Goal: Transaction & Acquisition: Purchase product/service

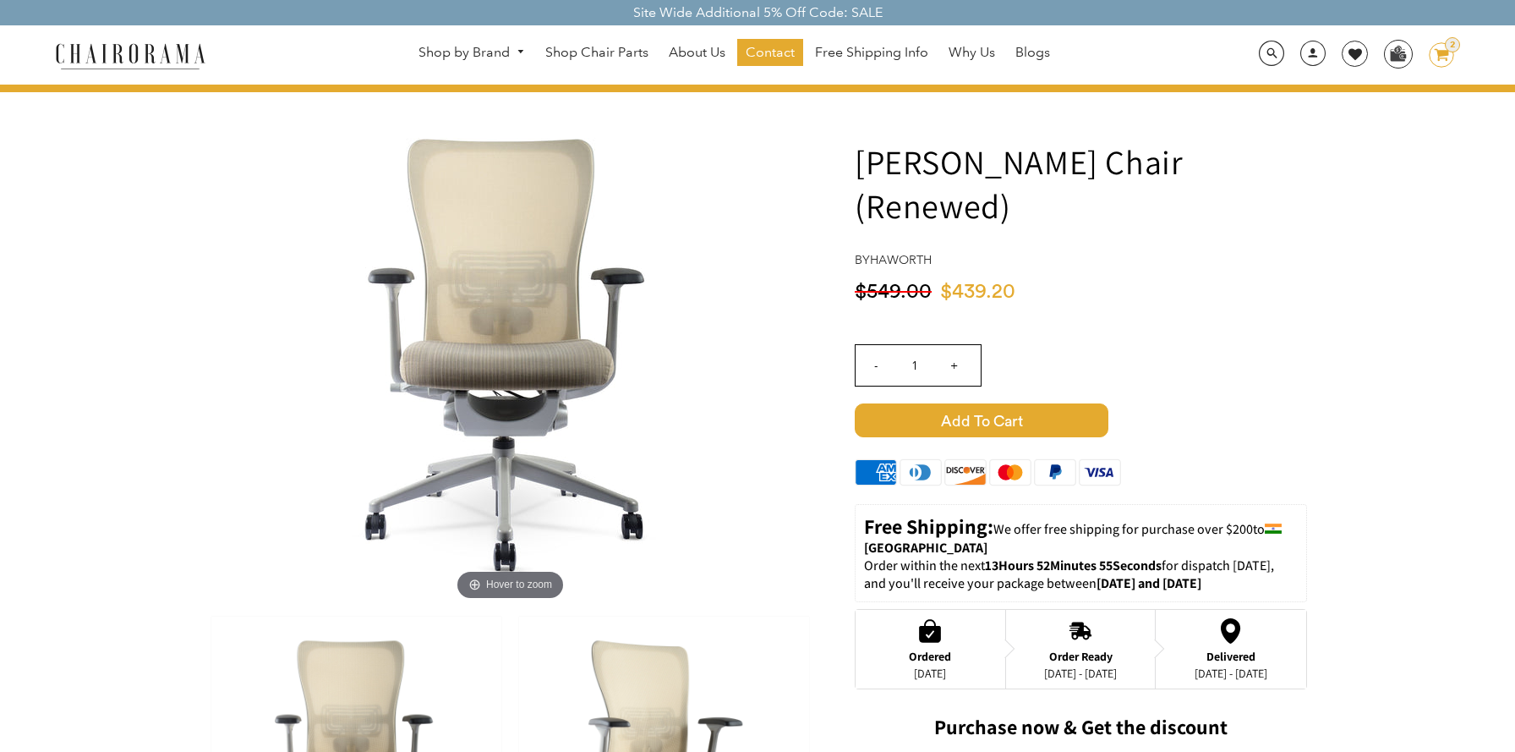
click at [1248, 280] on div "$439.20 $549.00" at bounding box center [1081, 297] width 452 height 35
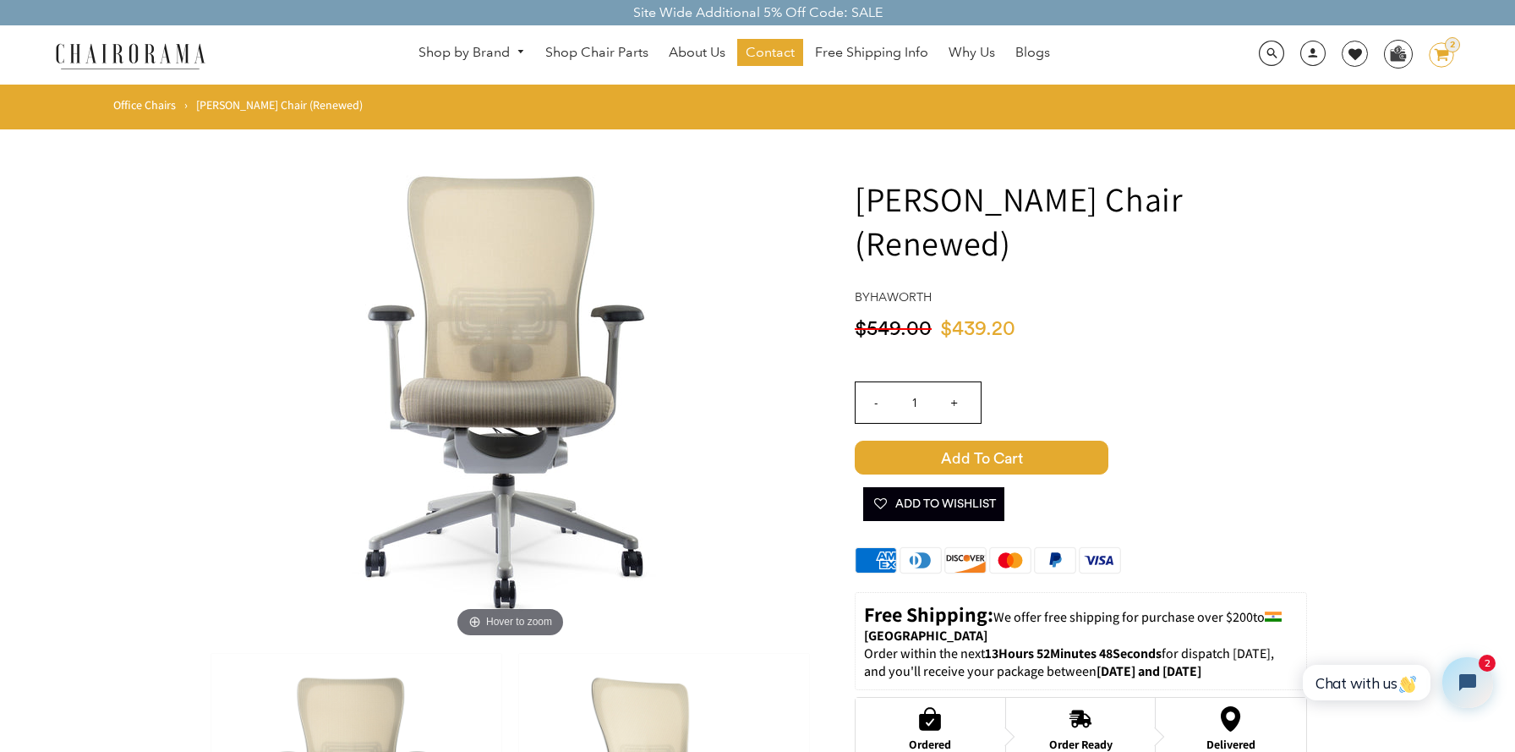
click at [1445, 59] on icon at bounding box center [1442, 55] width 14 height 12
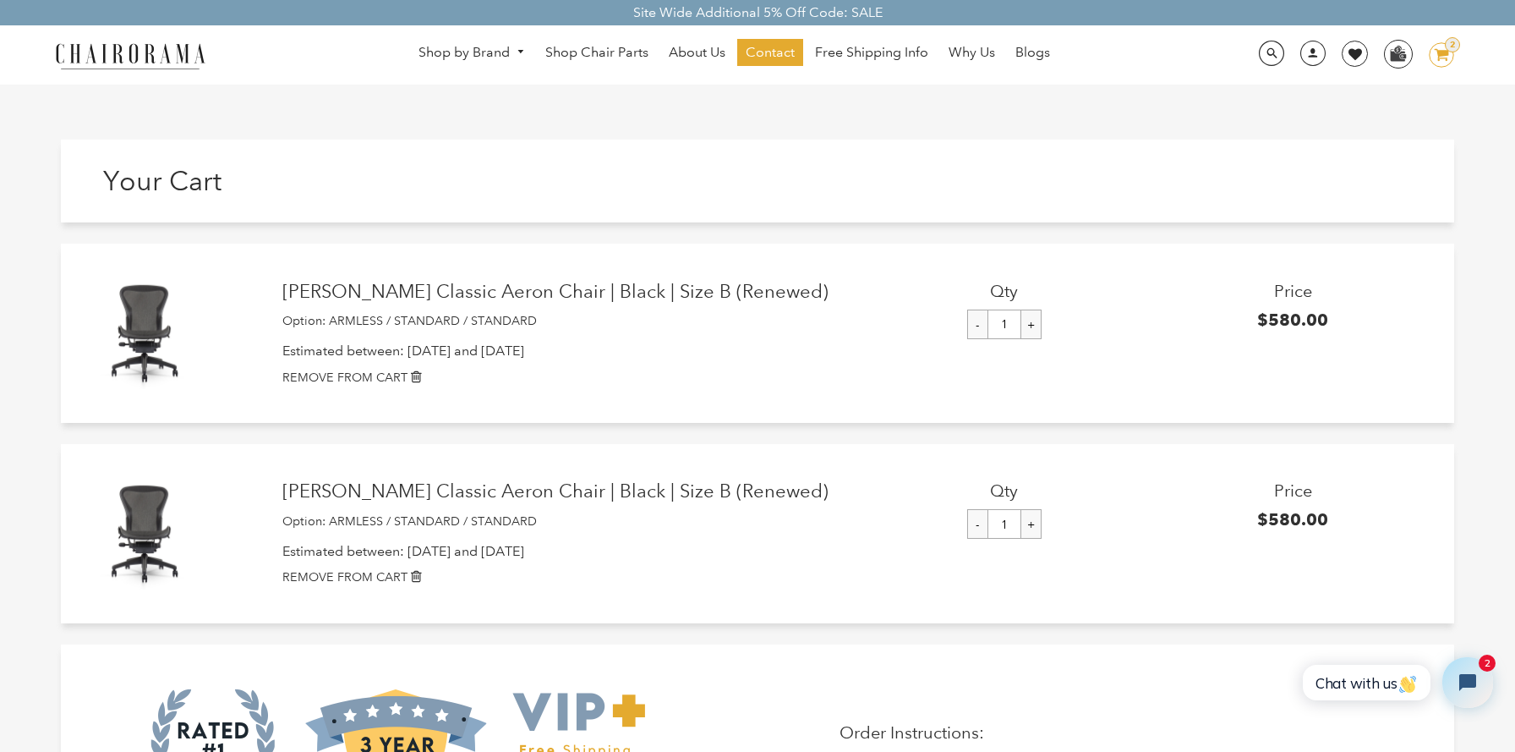
click at [976, 317] on input "-" at bounding box center [977, 324] width 21 height 30
type input "0"
click at [980, 339] on input "-" at bounding box center [977, 324] width 21 height 30
type input "0"
click at [418, 370] on icon at bounding box center [416, 376] width 11 height 14
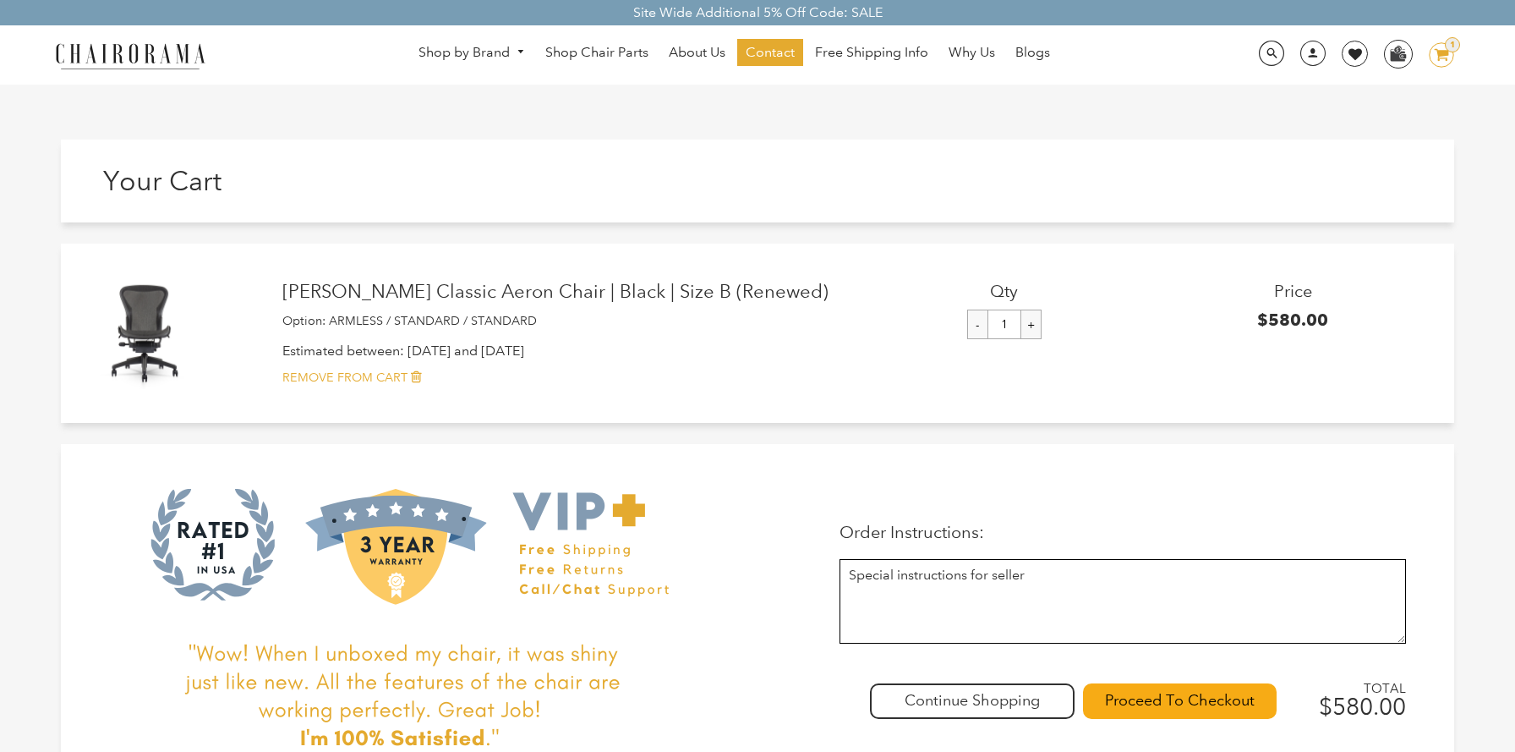
click at [411, 380] on icon at bounding box center [416, 376] width 11 height 14
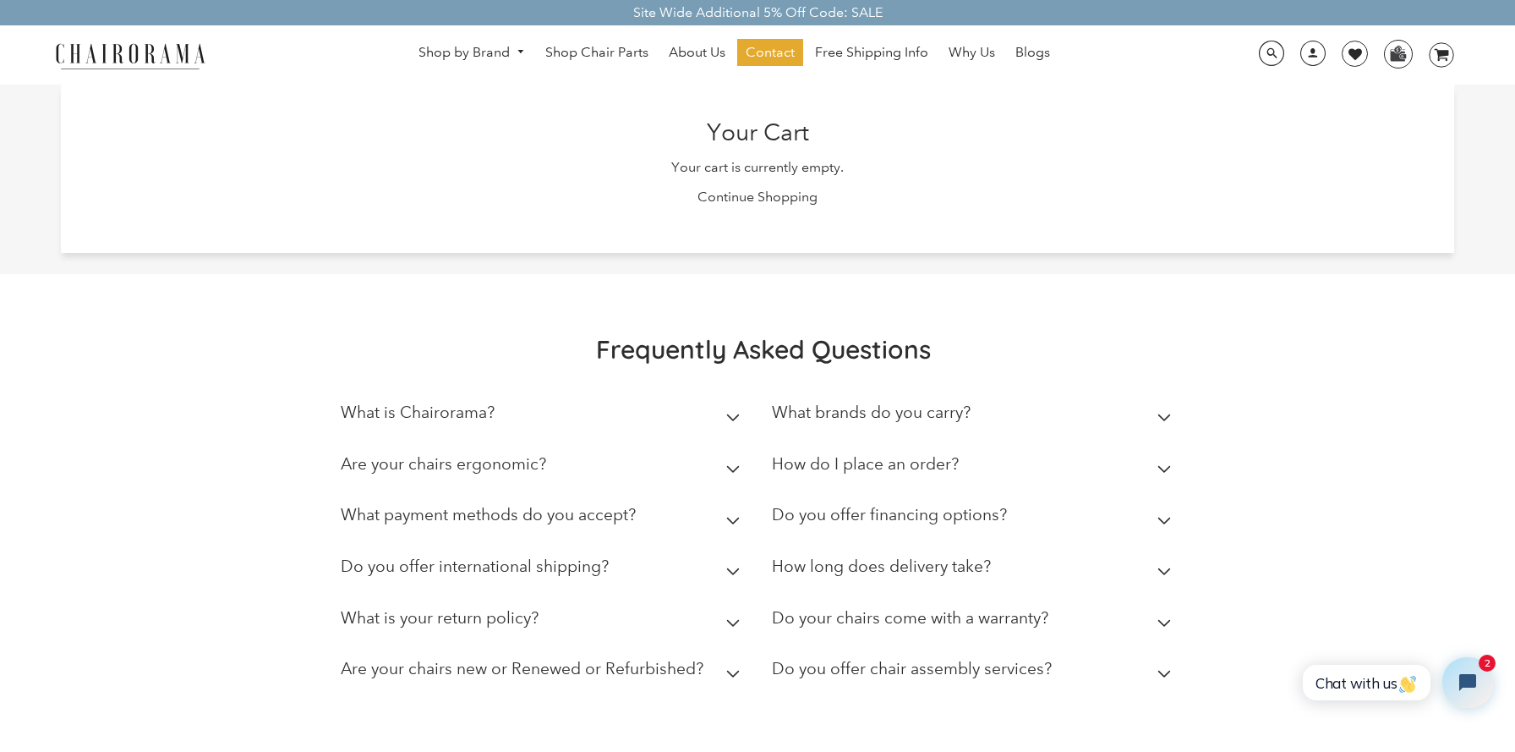
click at [167, 59] on img at bounding box center [130, 56] width 169 height 30
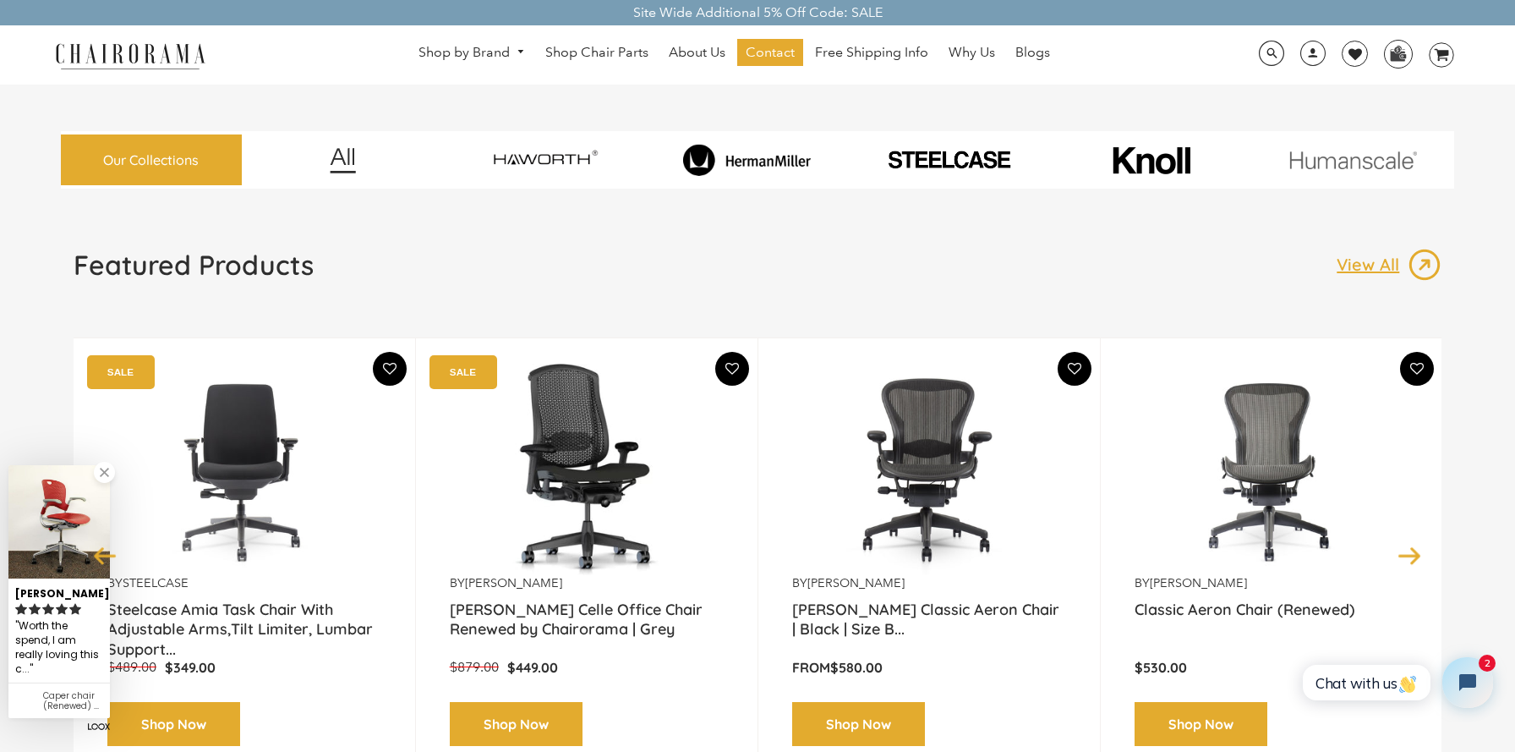
click at [105, 476] on link at bounding box center [104, 472] width 21 height 21
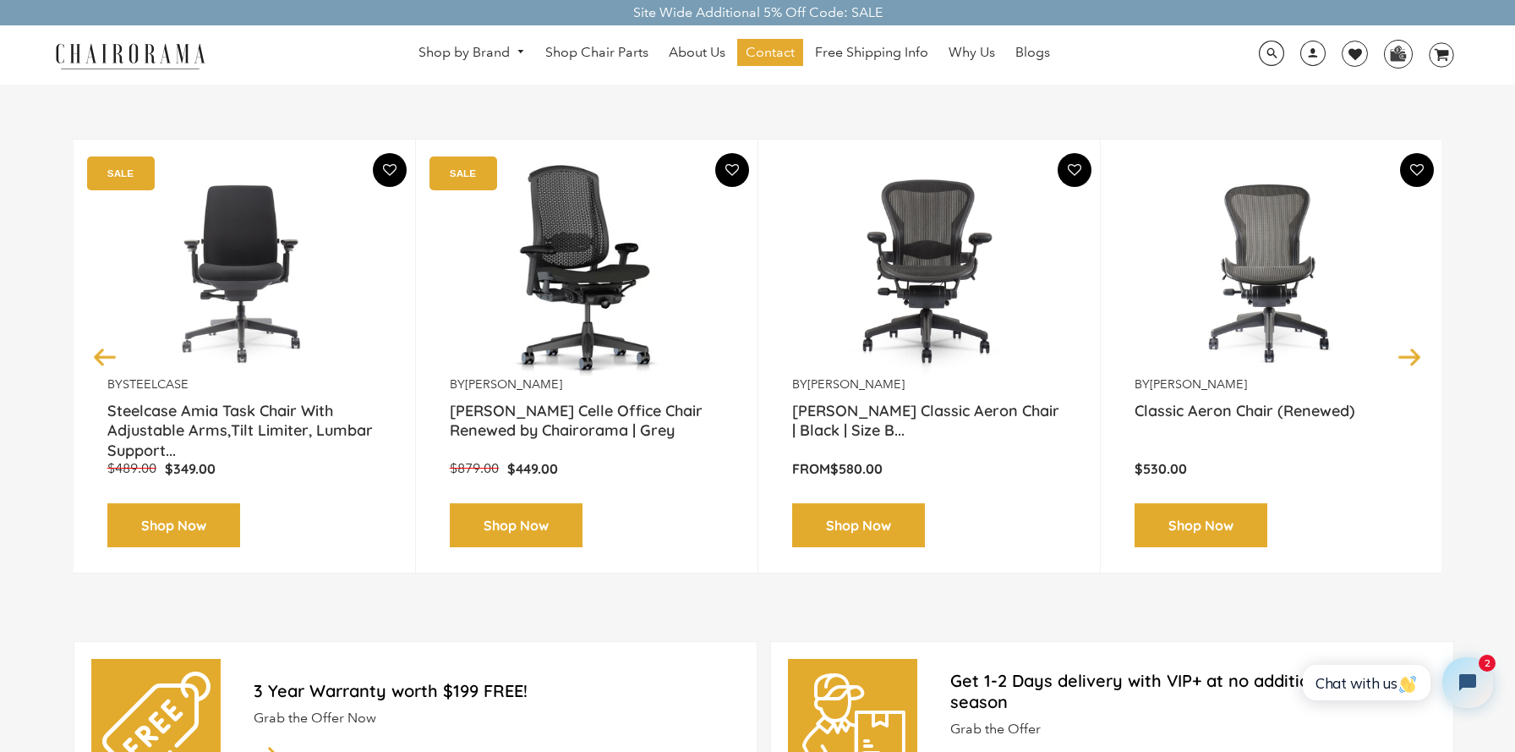
scroll to position [203, 0]
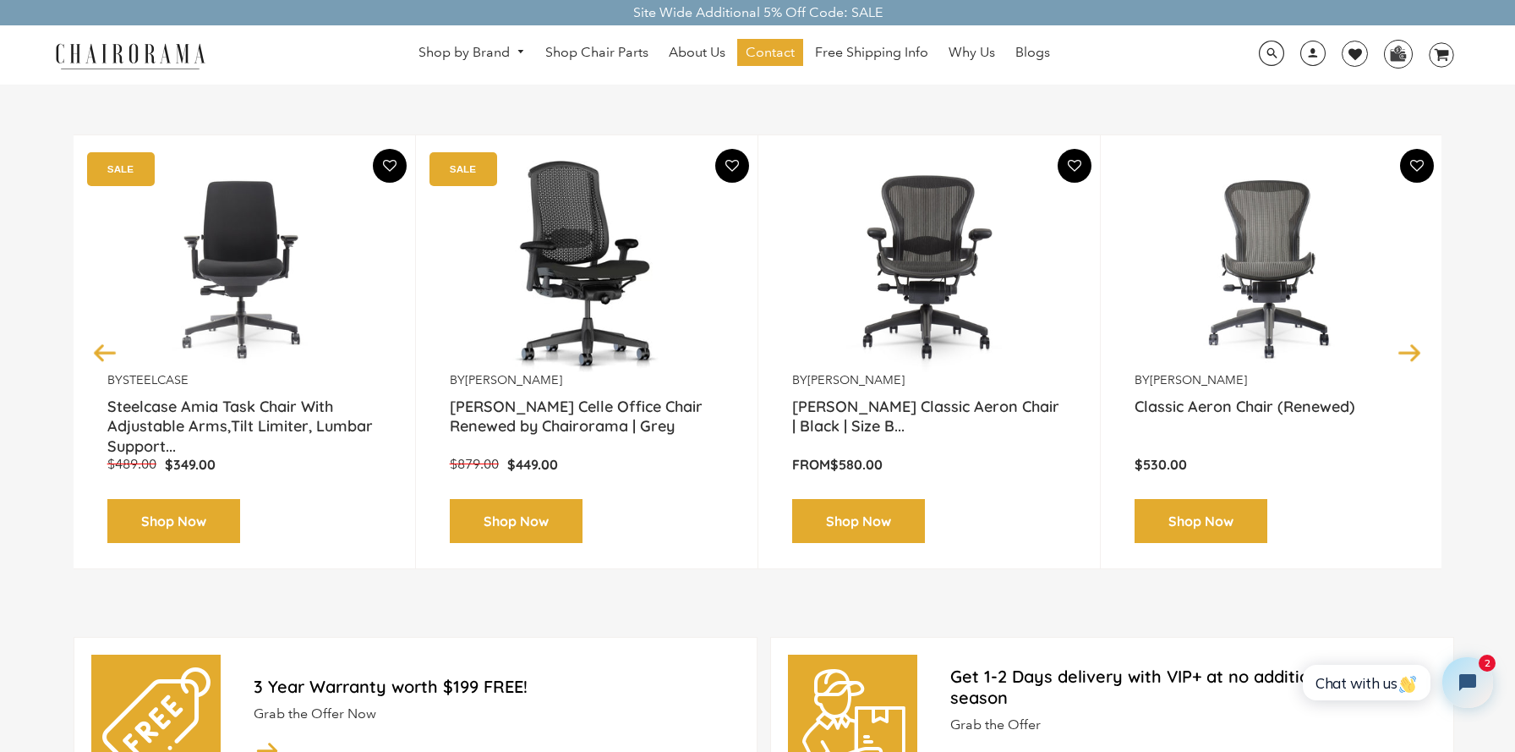
click at [103, 347] on button "Previous" at bounding box center [105, 352] width 30 height 30
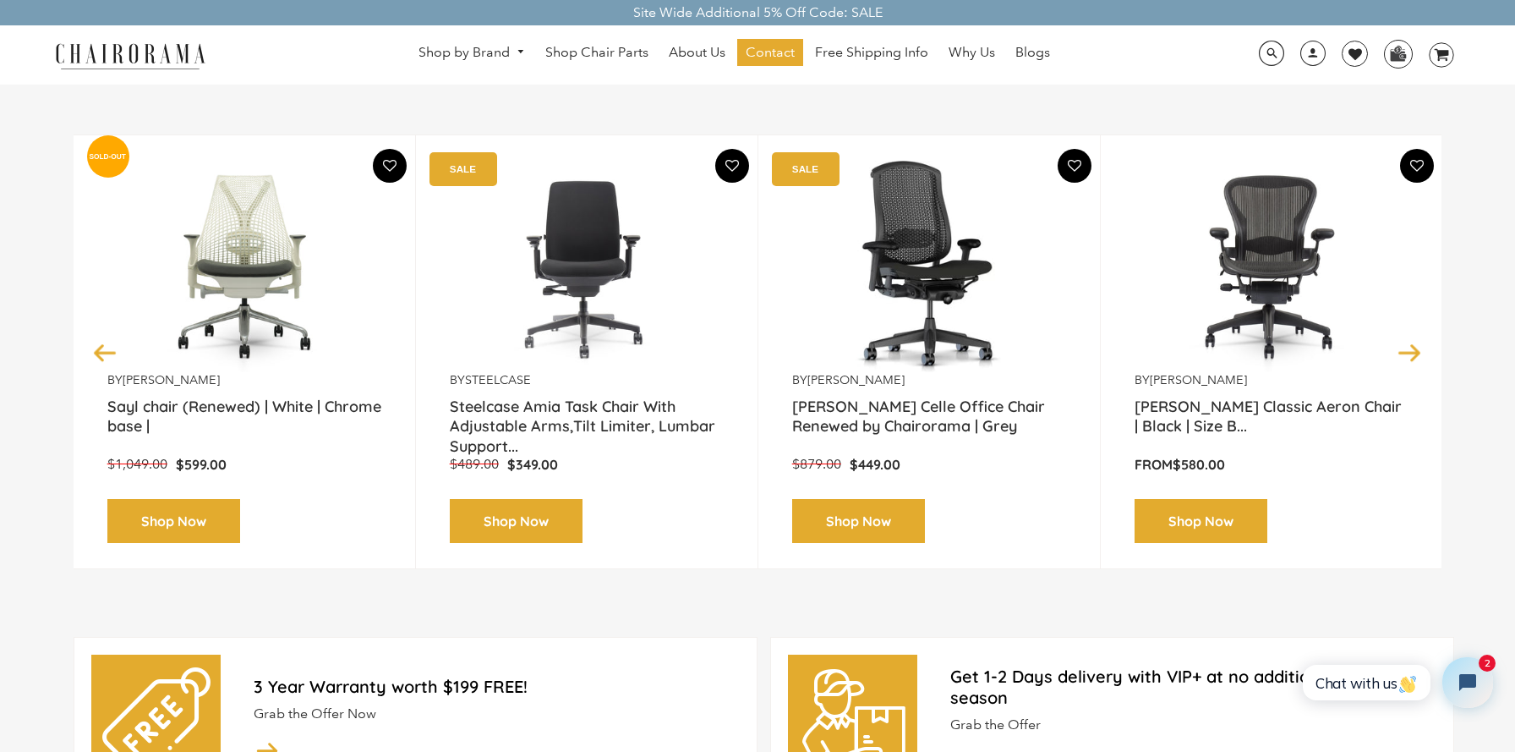
click at [103, 347] on button "Previous" at bounding box center [105, 352] width 30 height 30
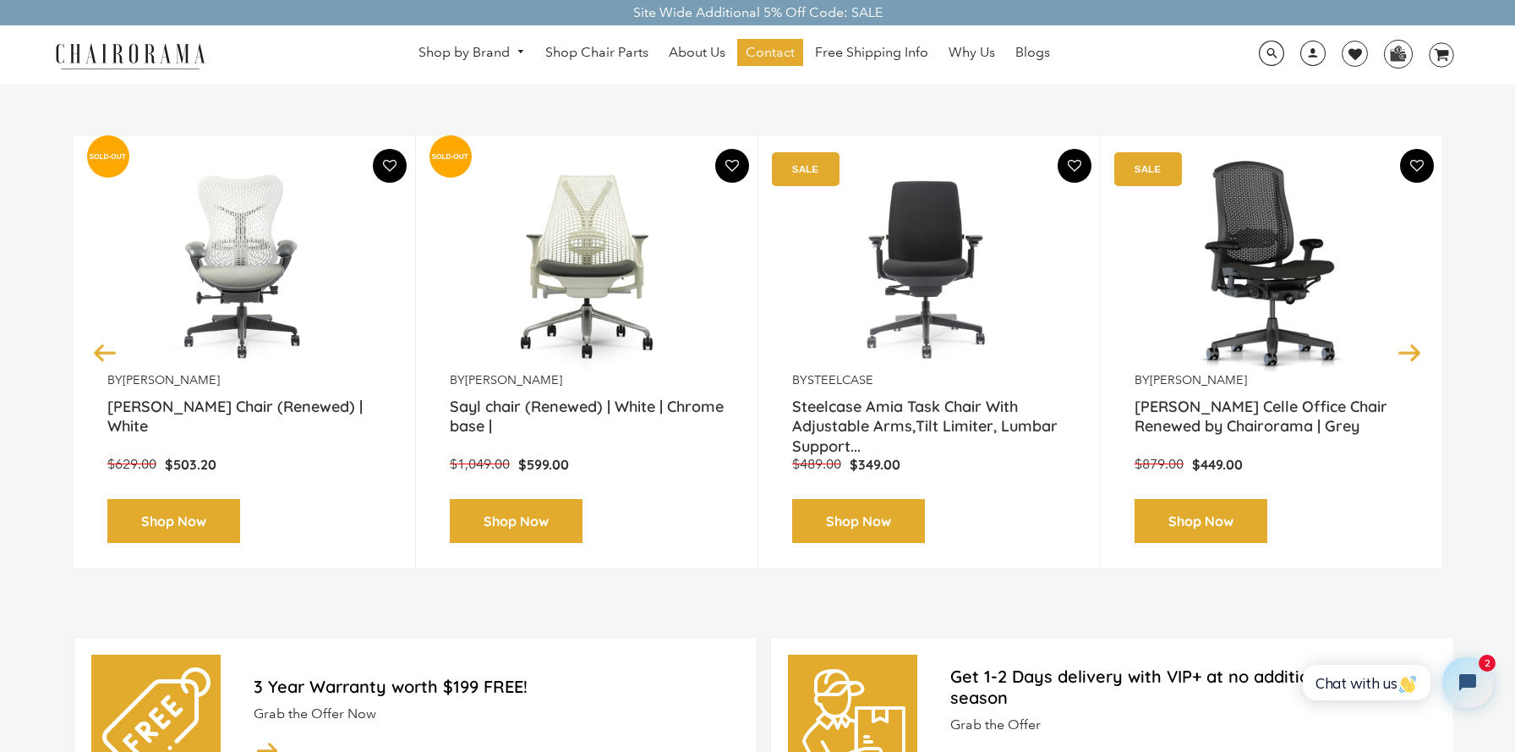
click at [103, 347] on button "Previous" at bounding box center [105, 352] width 30 height 30
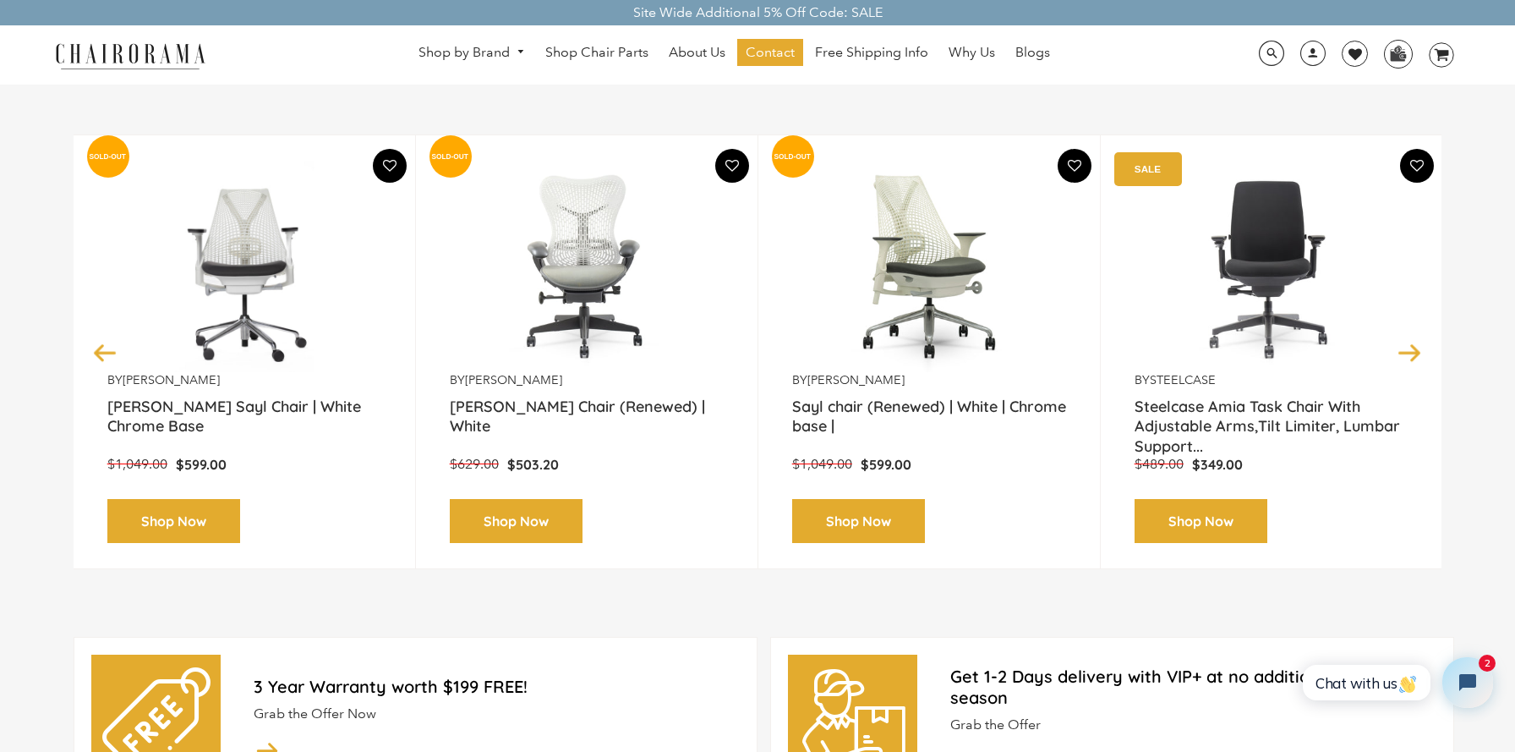
click at [910, 314] on img at bounding box center [929, 266] width 274 height 211
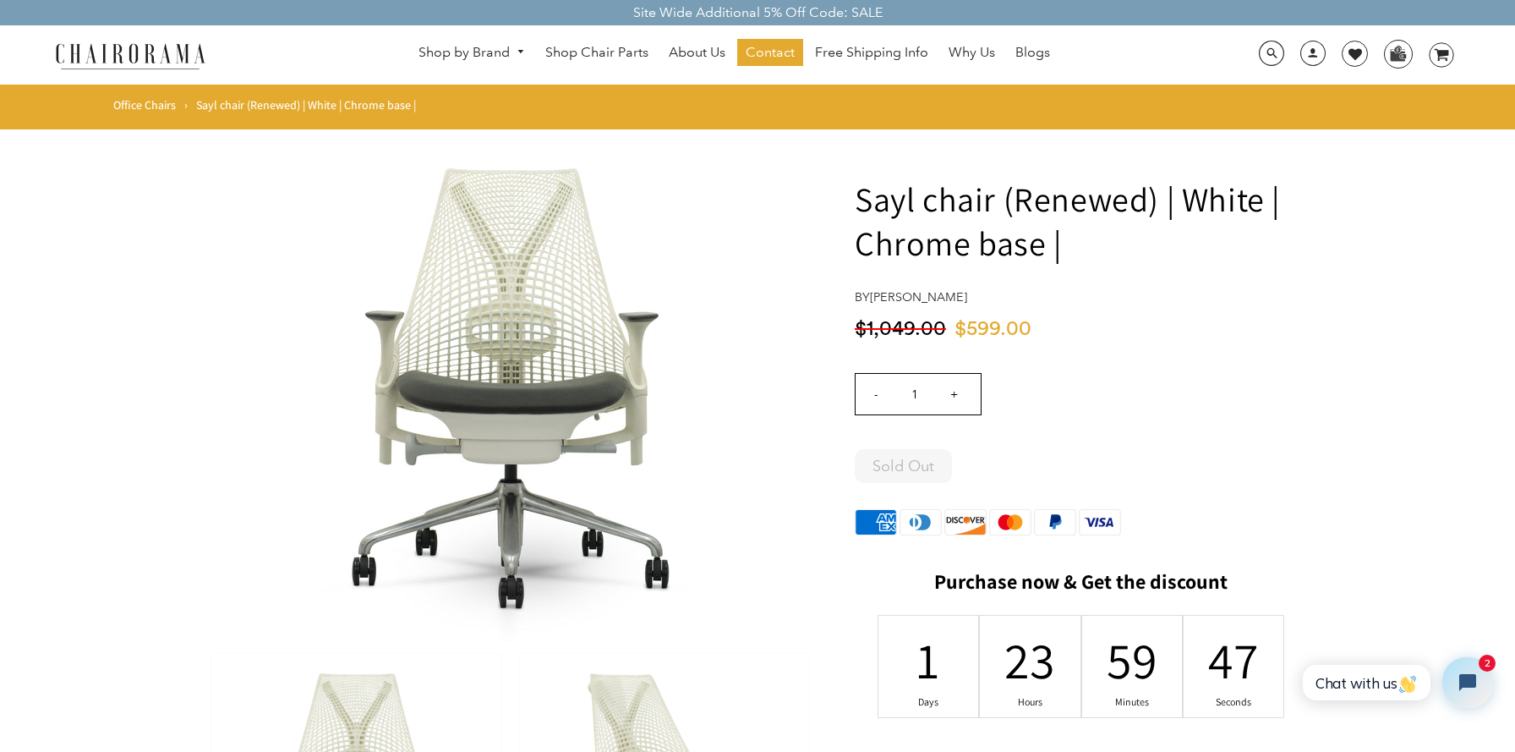
click at [1093, 331] on div "$599.00 $1,049.00" at bounding box center [1081, 334] width 452 height 35
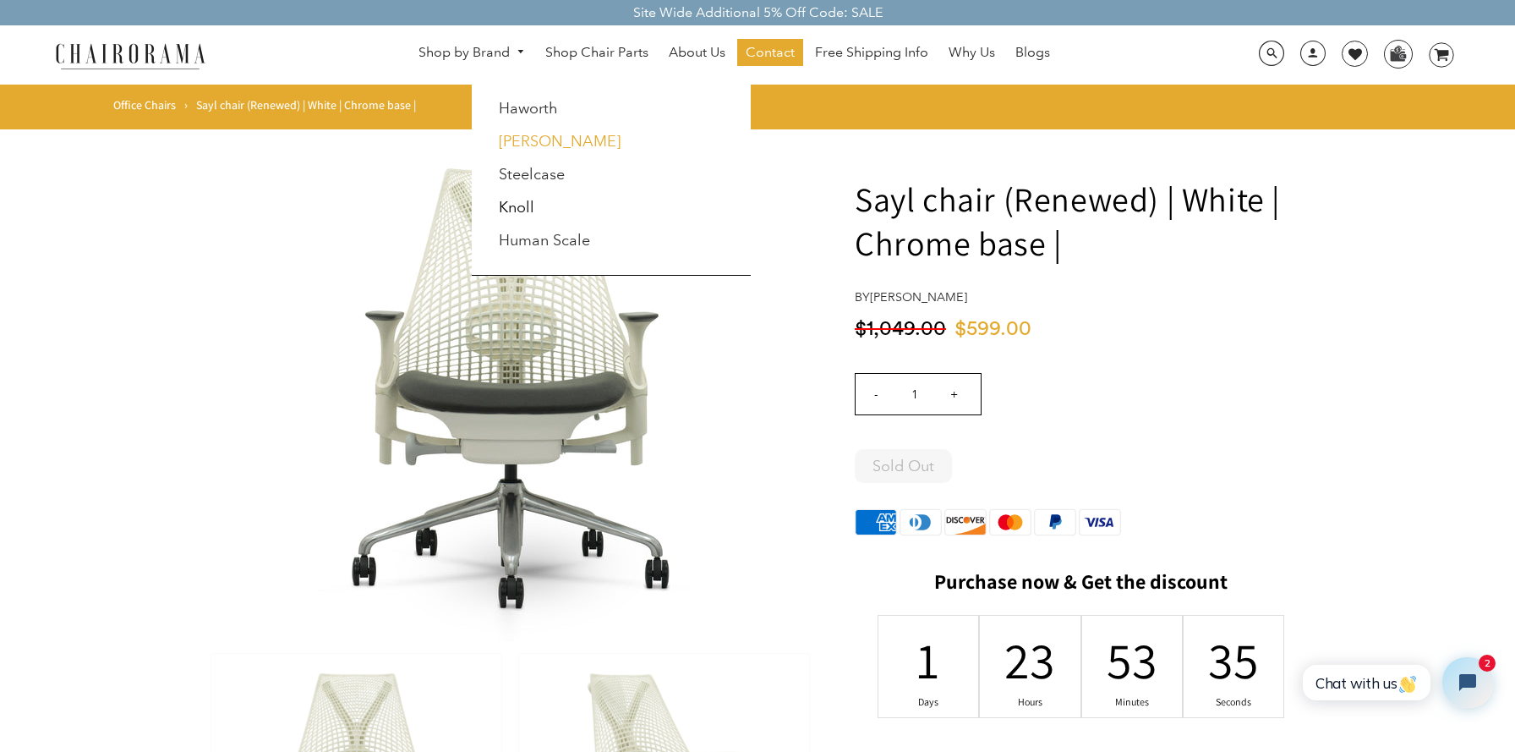
click at [526, 136] on link "[PERSON_NAME]" at bounding box center [560, 141] width 122 height 19
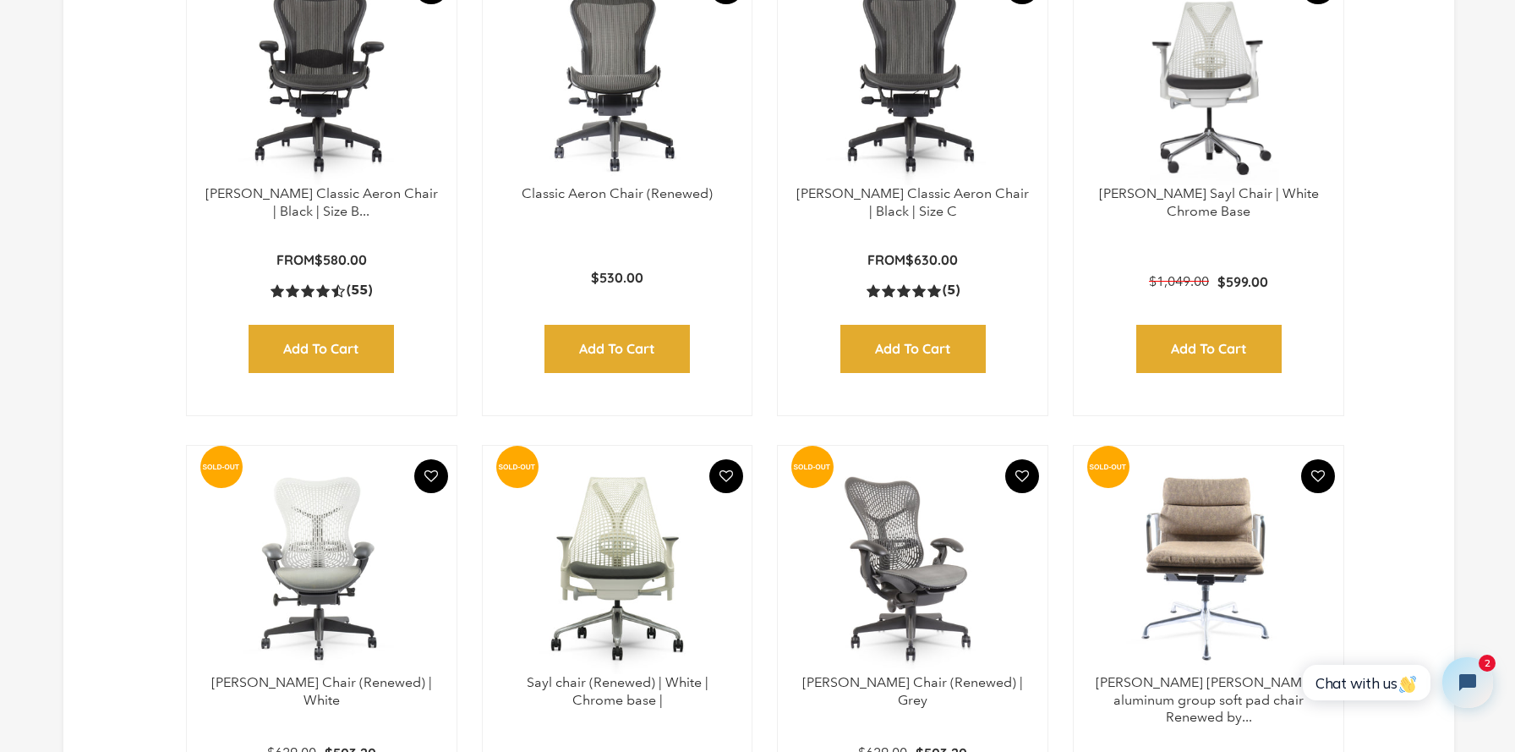
scroll to position [1351, 0]
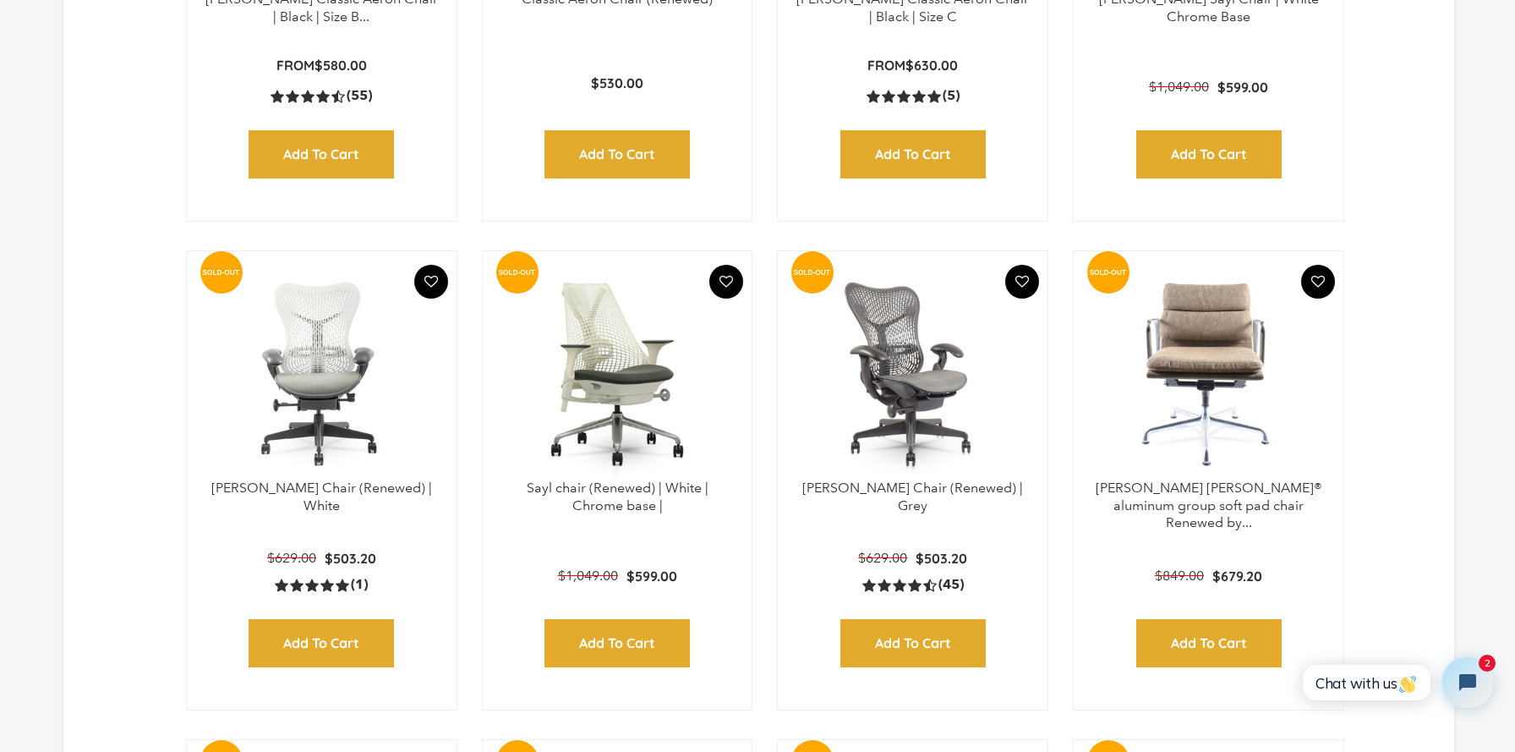
click at [621, 393] on img at bounding box center [618, 373] width 236 height 211
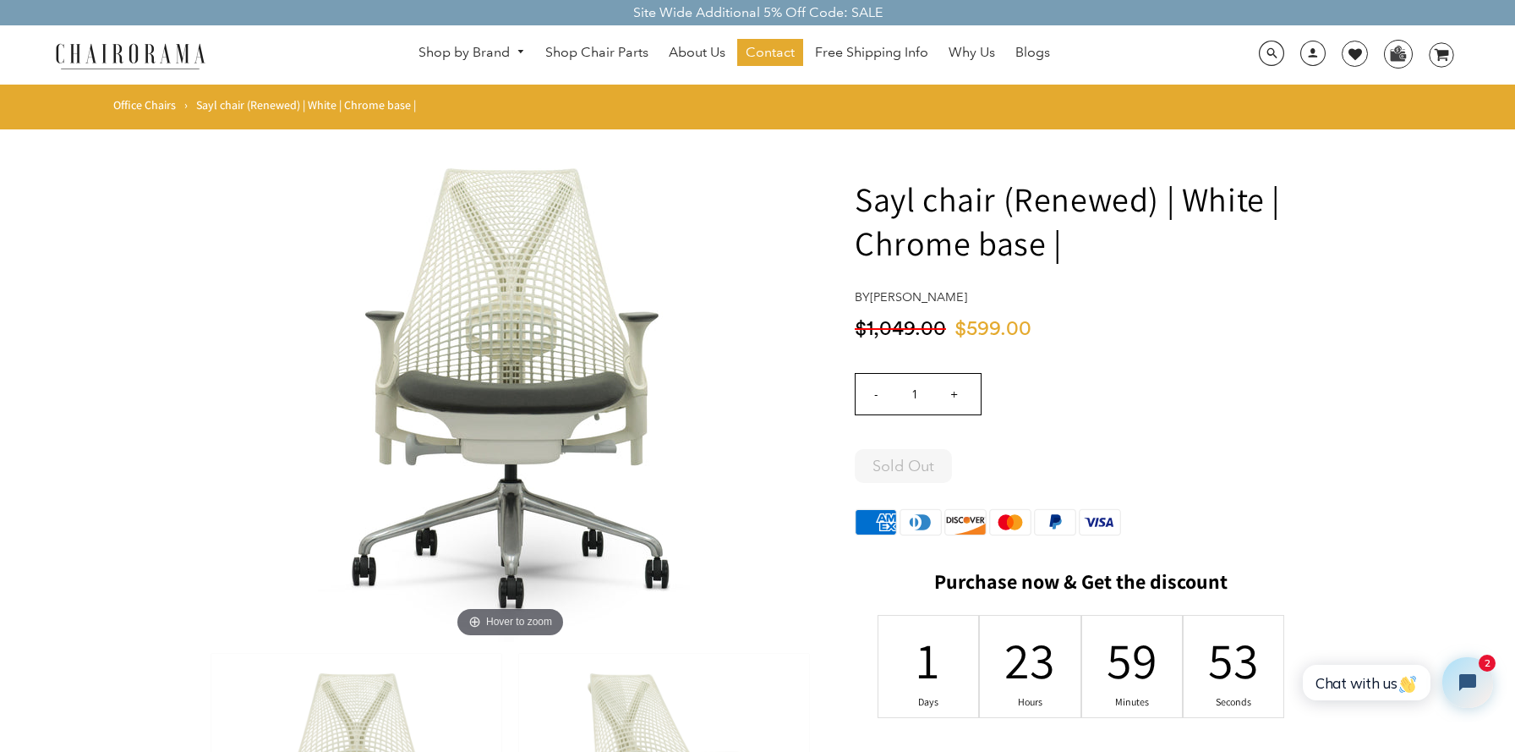
click at [1158, 353] on div "Qty - 1 + Cart Error Add to Cart Added More payment options This item is a recu…" at bounding box center [1081, 580] width 452 height 456
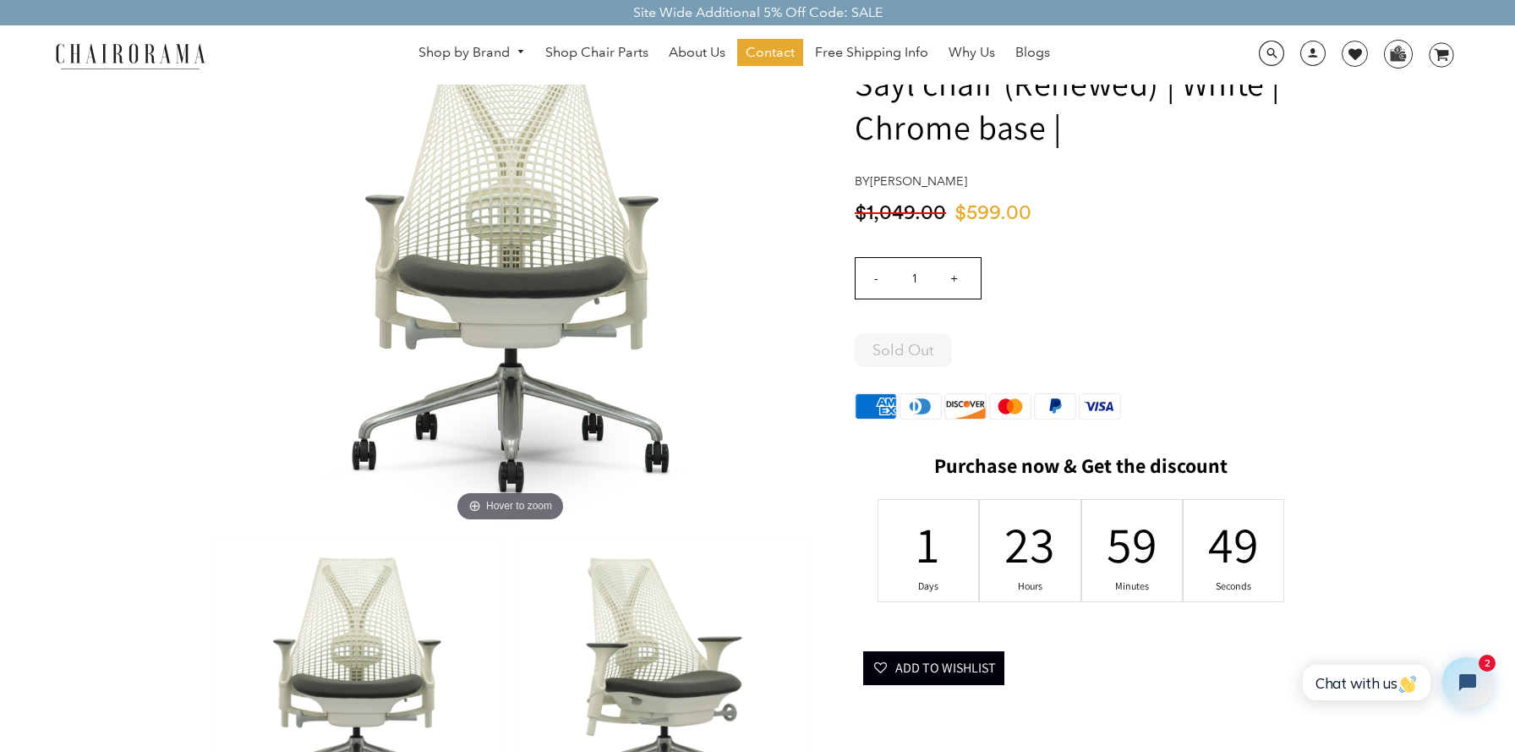
scroll to position [84, 0]
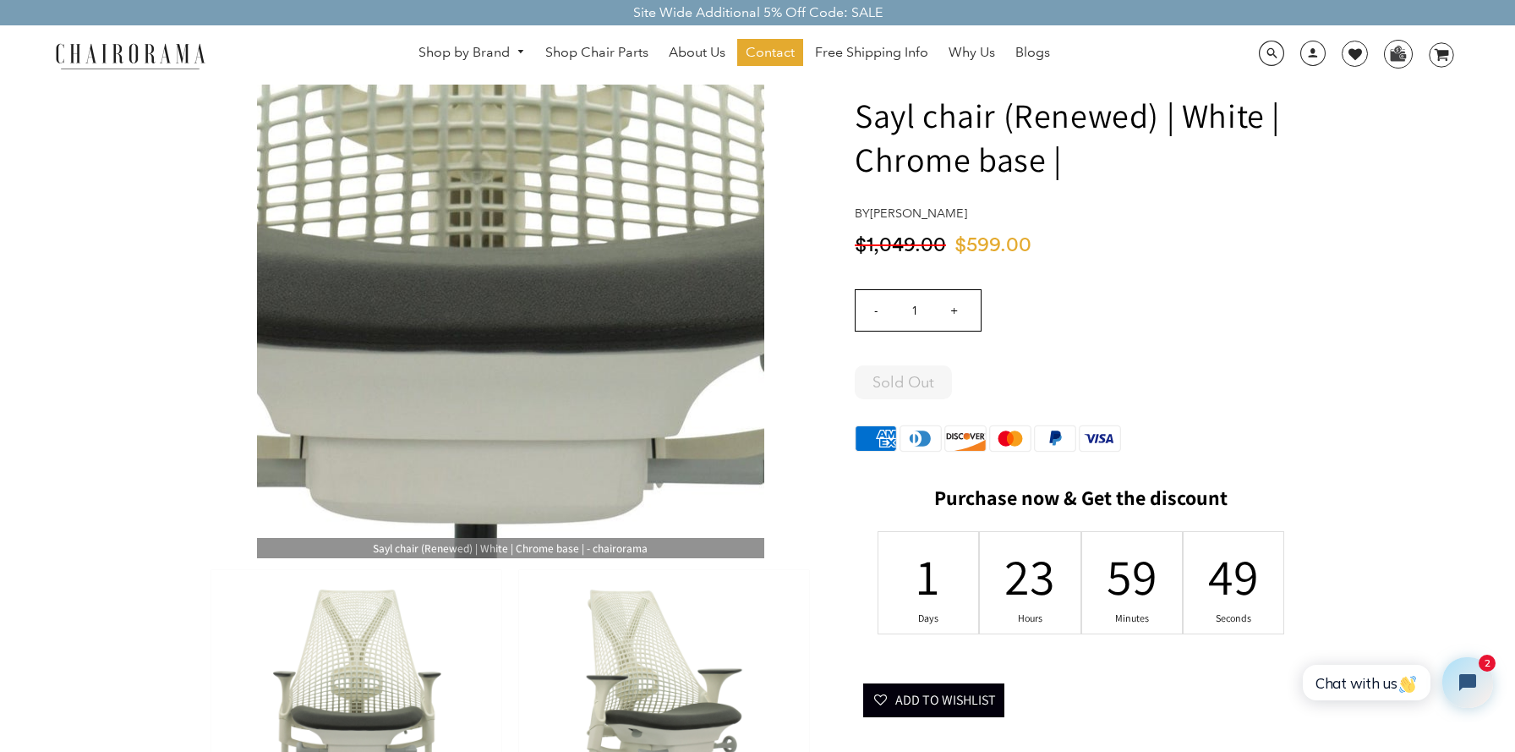
click at [521, 316] on img at bounding box center [510, 304] width 507 height 507
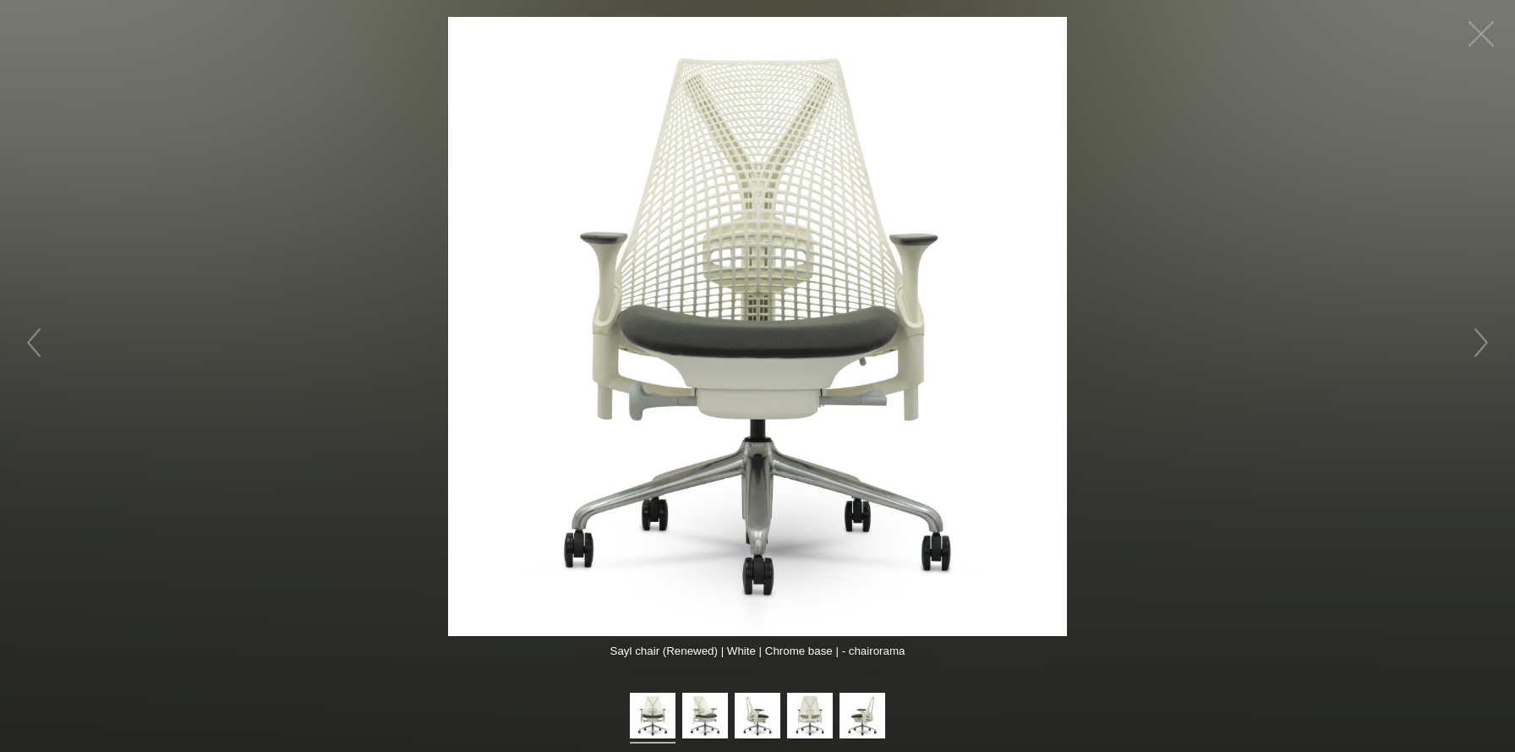
click at [740, 350] on img at bounding box center [757, 326] width 619 height 619
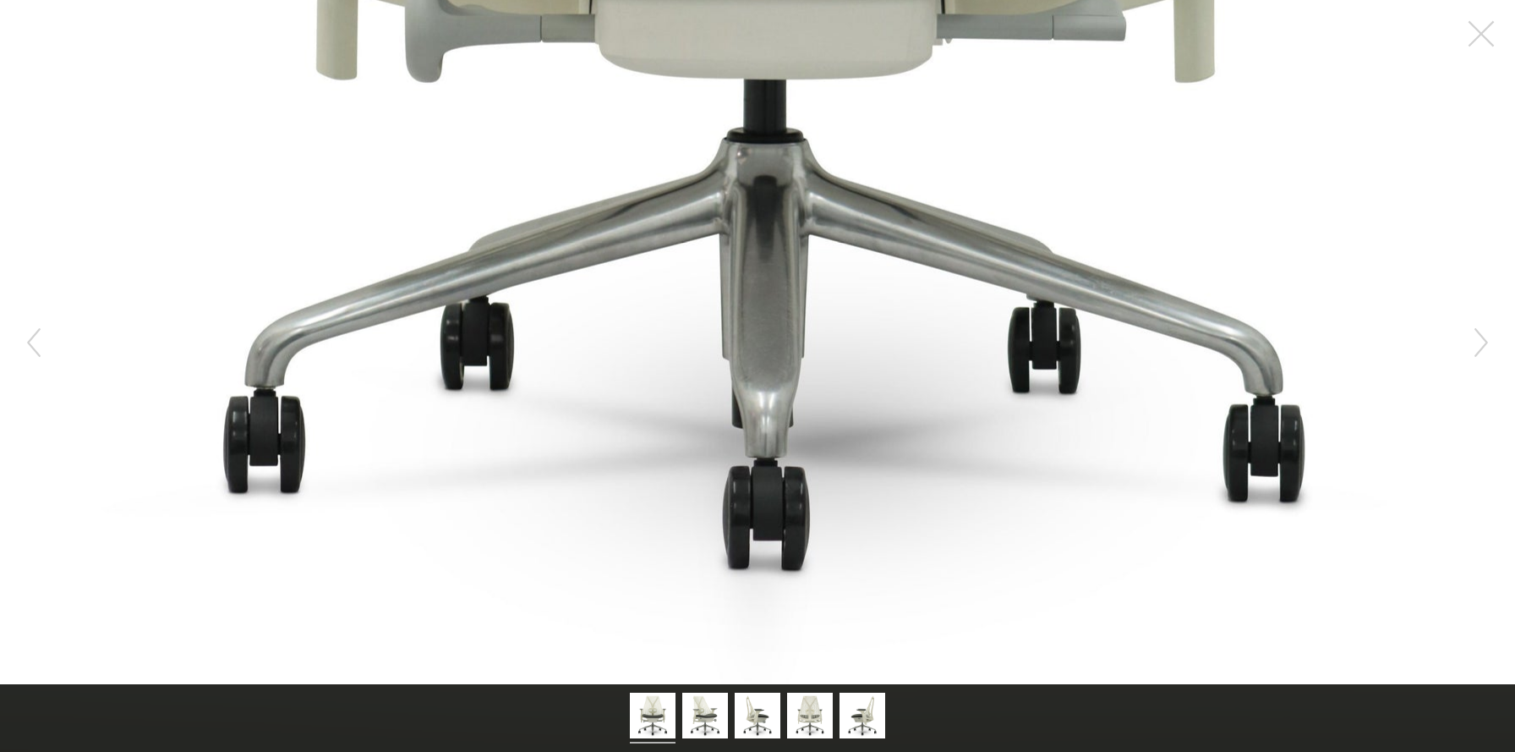
click at [752, 593] on figure at bounding box center [757, 342] width 1515 height 684
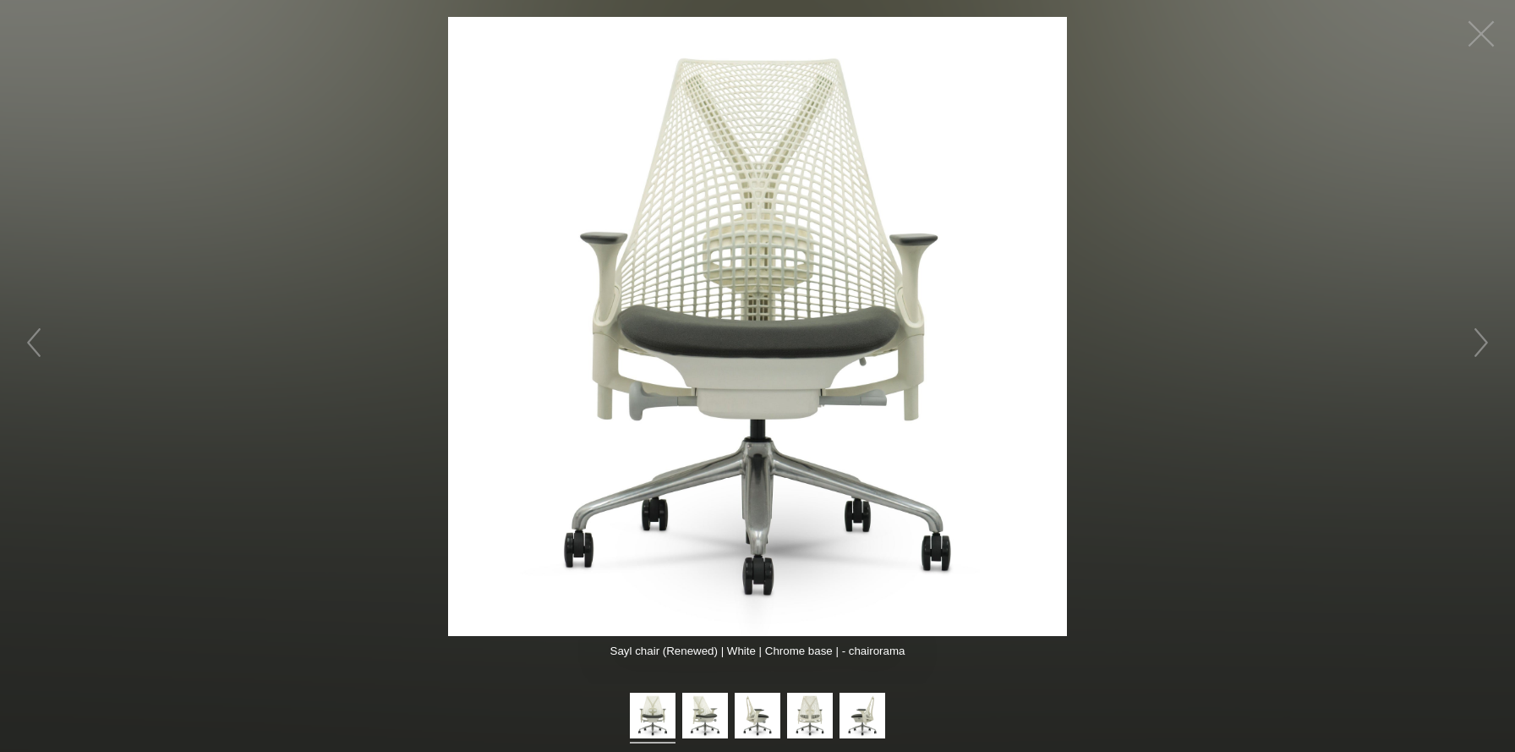
click at [1268, 324] on figure at bounding box center [757, 326] width 1515 height 619
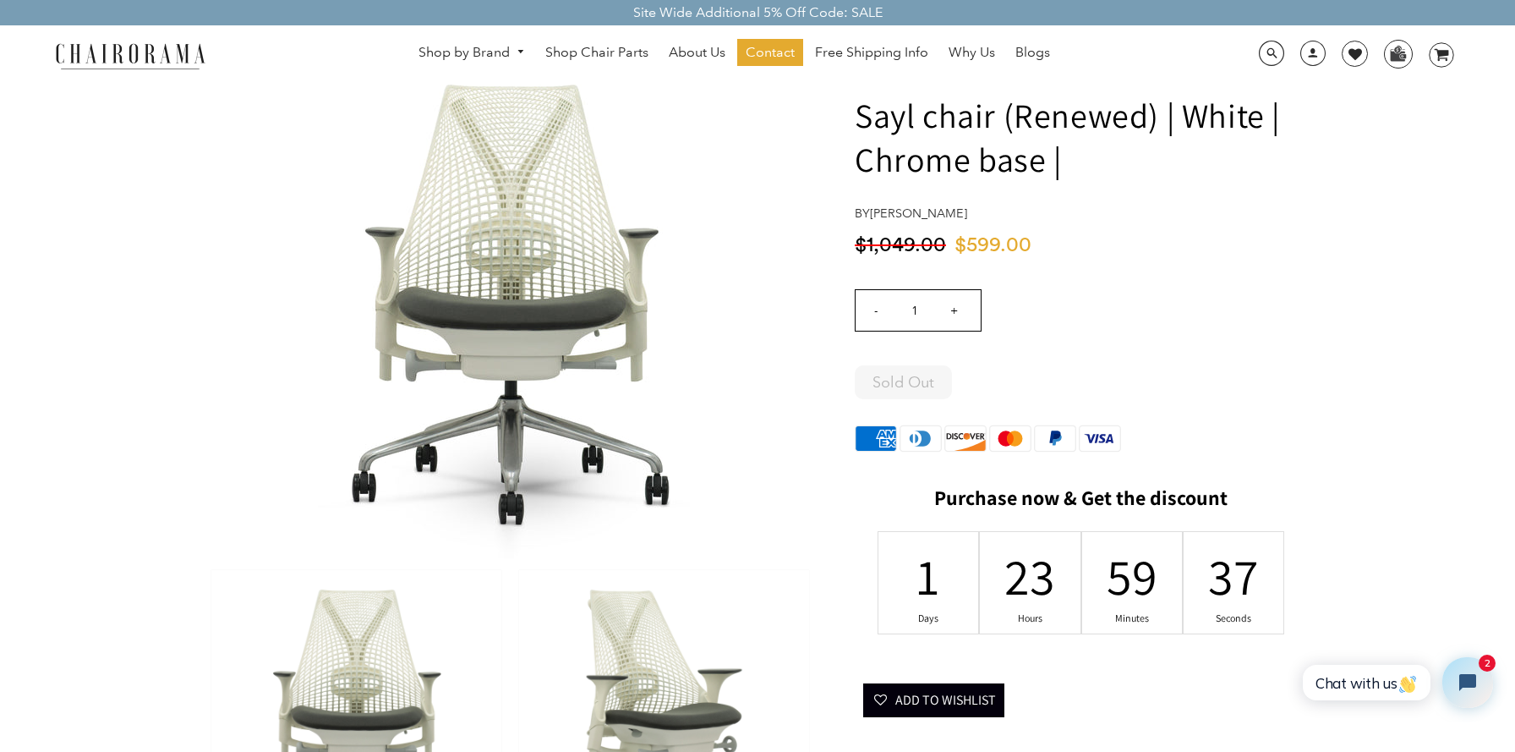
click at [1157, 264] on div "$599.00 $1,049.00" at bounding box center [1081, 250] width 452 height 35
drag, startPoint x: 968, startPoint y: 245, endPoint x: 1036, endPoint y: 246, distance: 68.5
click at [1036, 246] on span "$599.00" at bounding box center [996, 245] width 85 height 25
click at [970, 252] on span "$599.00" at bounding box center [992, 245] width 77 height 20
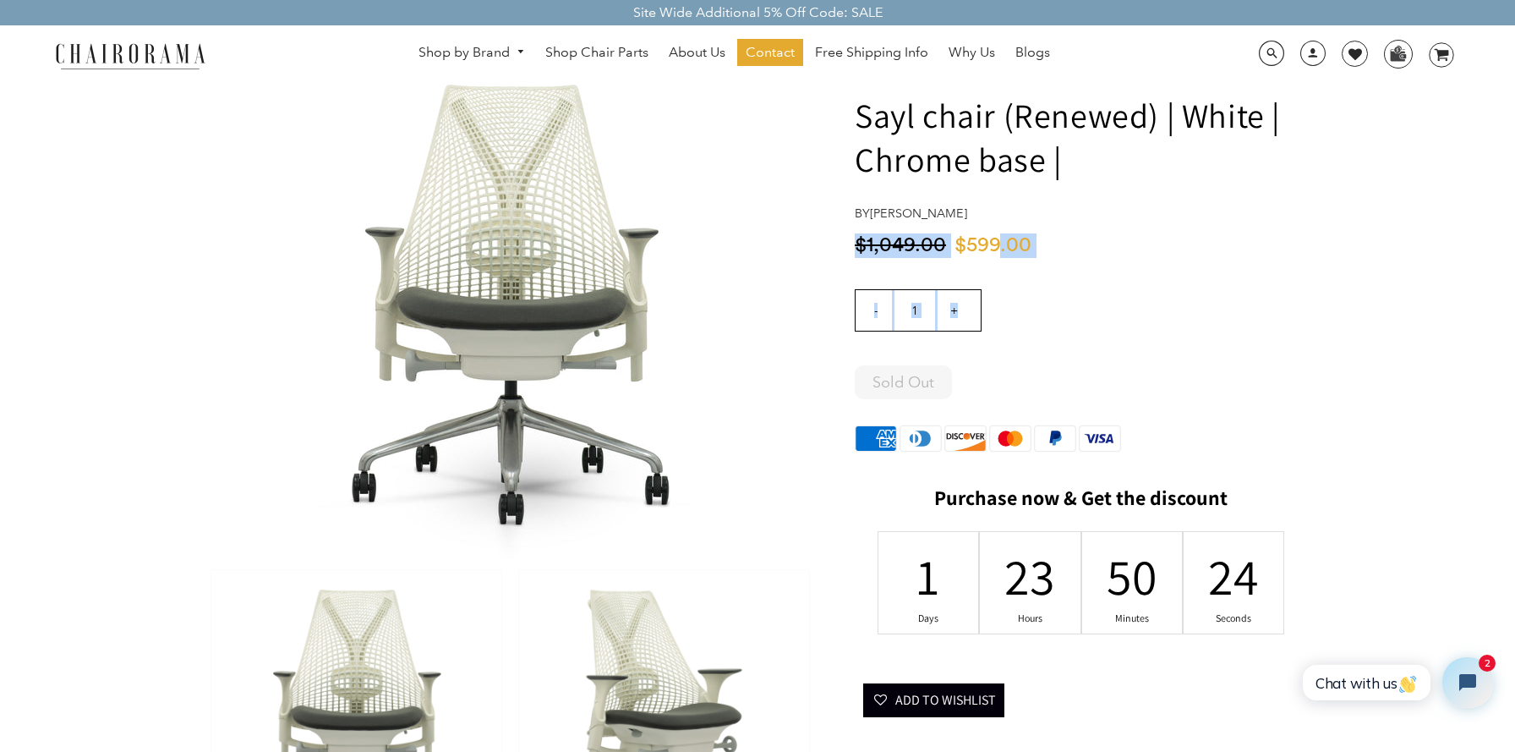
drag, startPoint x: 996, startPoint y: 247, endPoint x: 1009, endPoint y: 298, distance: 52.3
click at [990, 245] on span "$599.00" at bounding box center [992, 245] width 77 height 20
